Goal: Navigation & Orientation: Find specific page/section

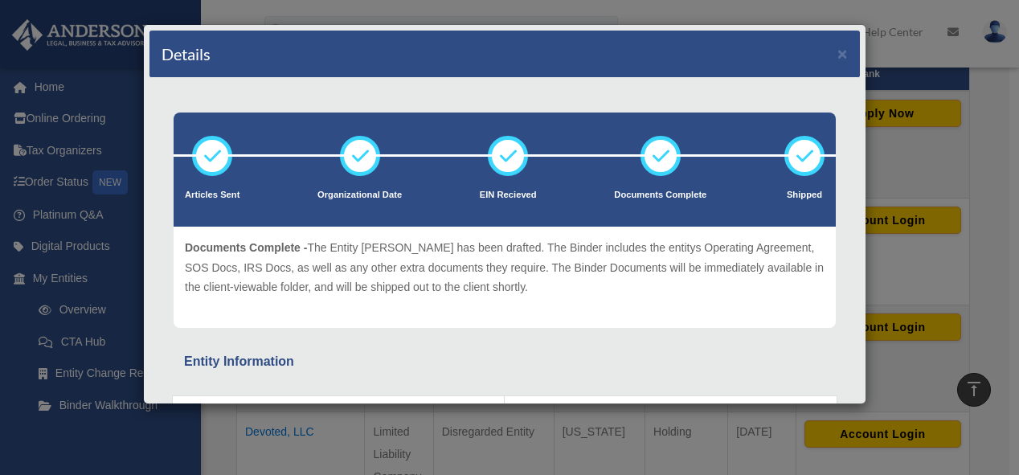
click at [890, 106] on div "Details × Articles Sent Organizational Date" at bounding box center [509, 237] width 1019 height 475
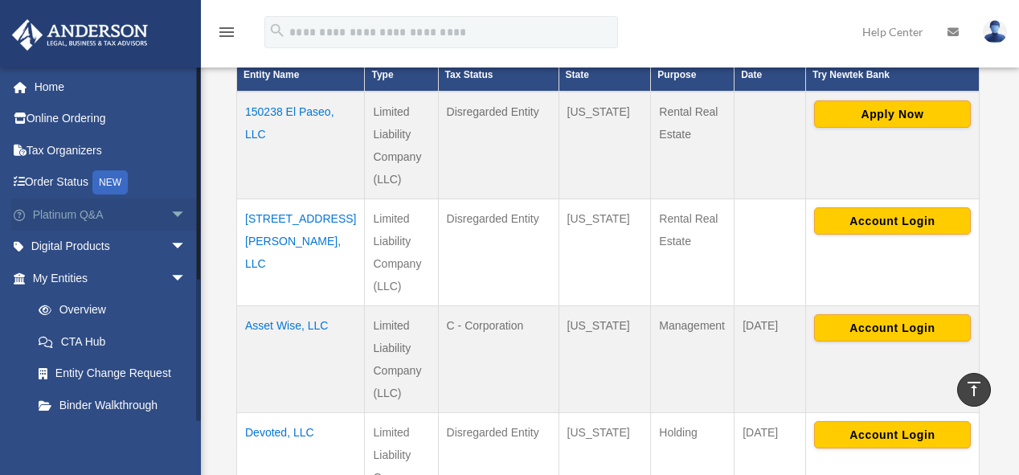
click at [67, 215] on link "Platinum Q&A arrow_drop_down" at bounding box center [110, 215] width 199 height 32
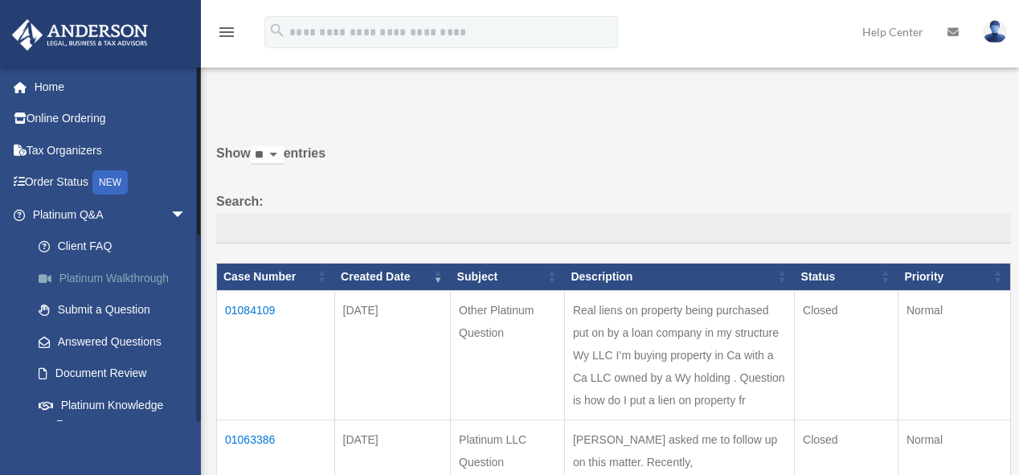
click at [123, 264] on link "Platinum Walkthrough" at bounding box center [117, 278] width 188 height 32
click at [73, 215] on link "Platinum Q&A arrow_drop_down" at bounding box center [110, 215] width 199 height 32
click at [58, 81] on link "Home" at bounding box center [110, 87] width 199 height 32
click at [107, 412] on link "Platinum Knowledge Room" at bounding box center [117, 414] width 188 height 51
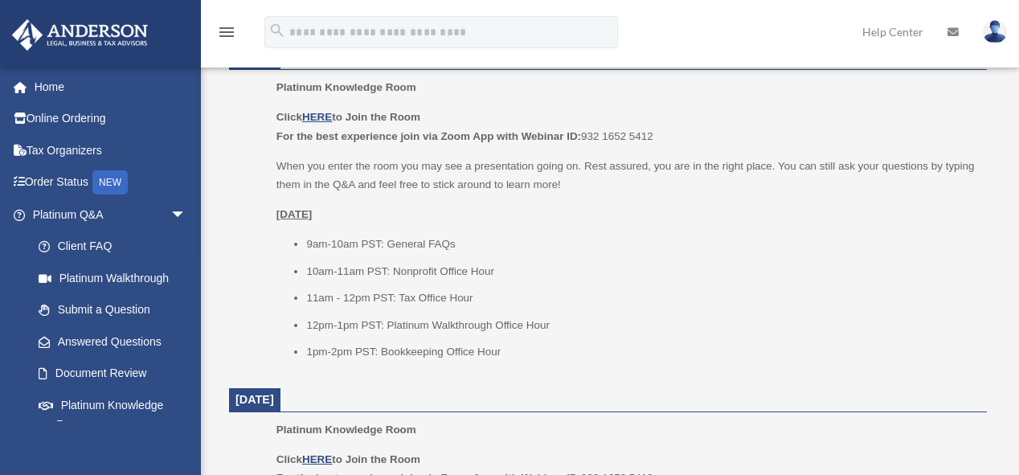
scroll to position [693, 0]
